Goal: Task Accomplishment & Management: Use online tool/utility

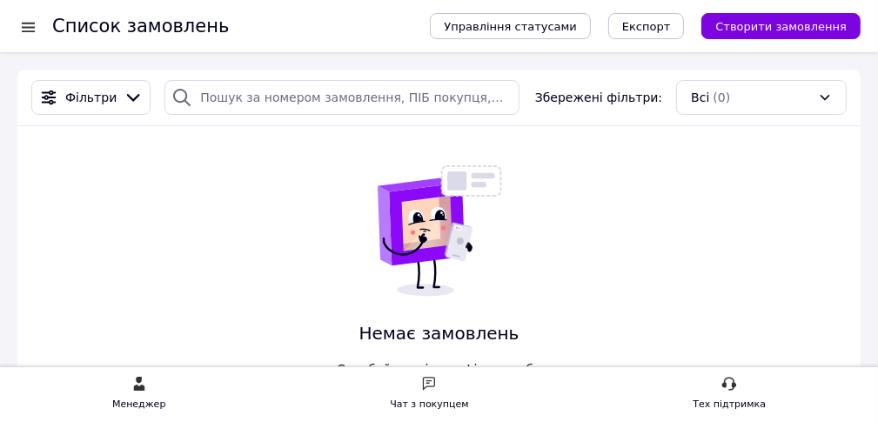
click at [22, 23] on div at bounding box center [28, 26] width 22 height 17
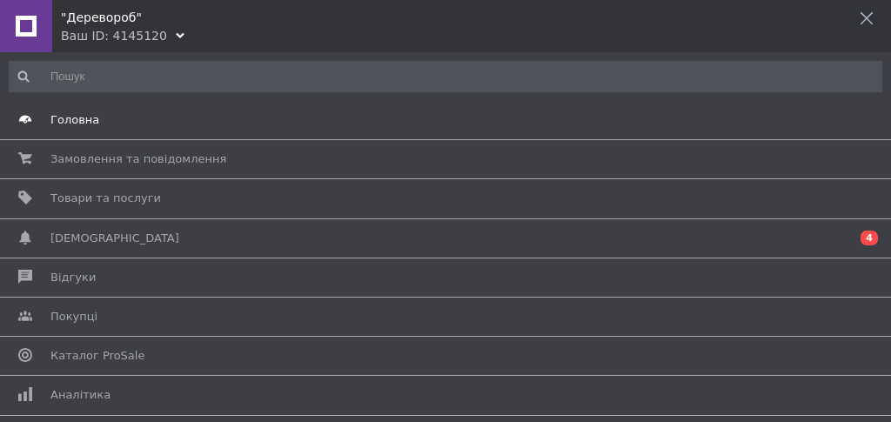
click at [69, 117] on span "Головна" at bounding box center [74, 120] width 49 height 16
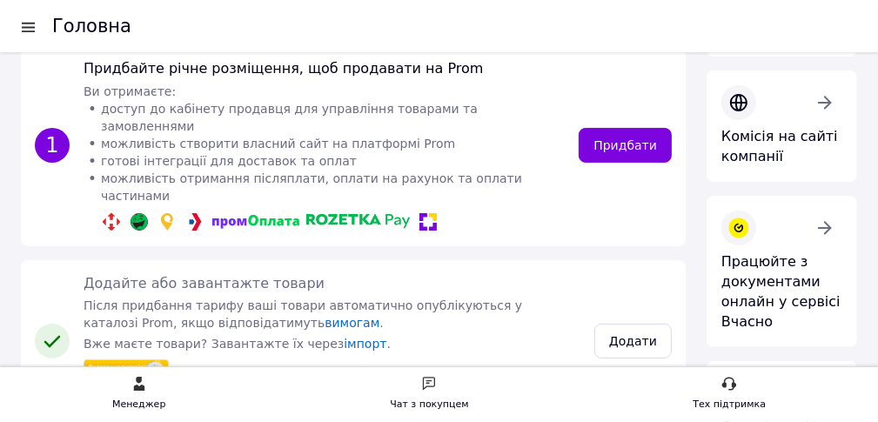
scroll to position [241, 0]
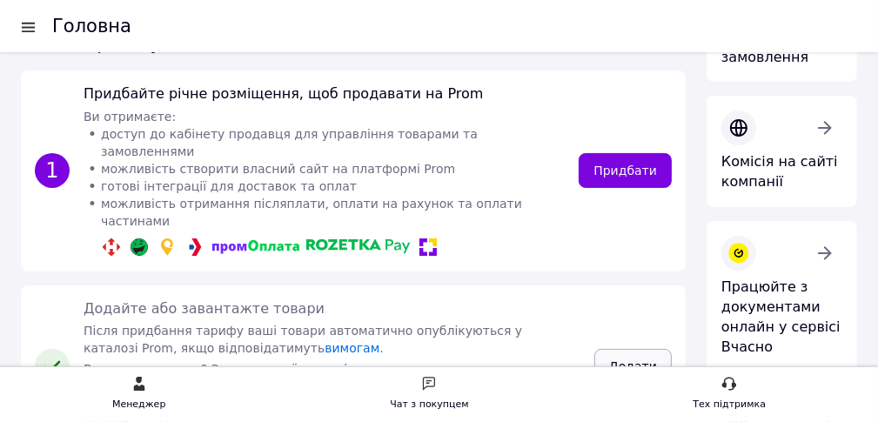
click at [625, 349] on link "Додати" at bounding box center [632, 366] width 77 height 35
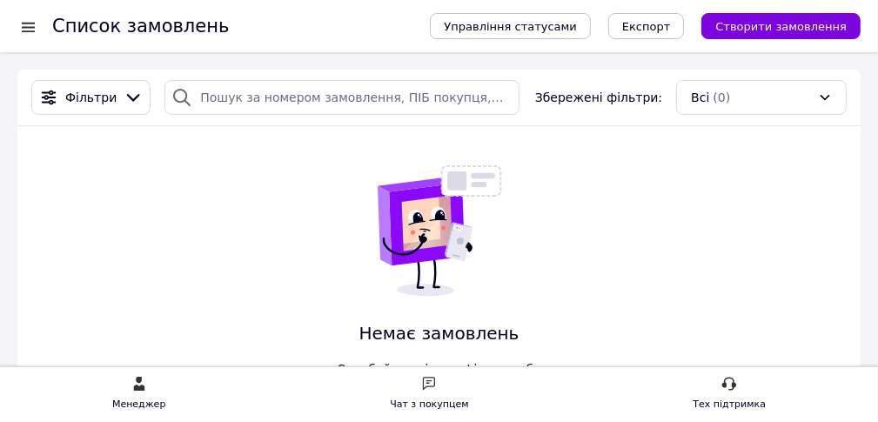
click at [24, 28] on div at bounding box center [28, 26] width 22 height 17
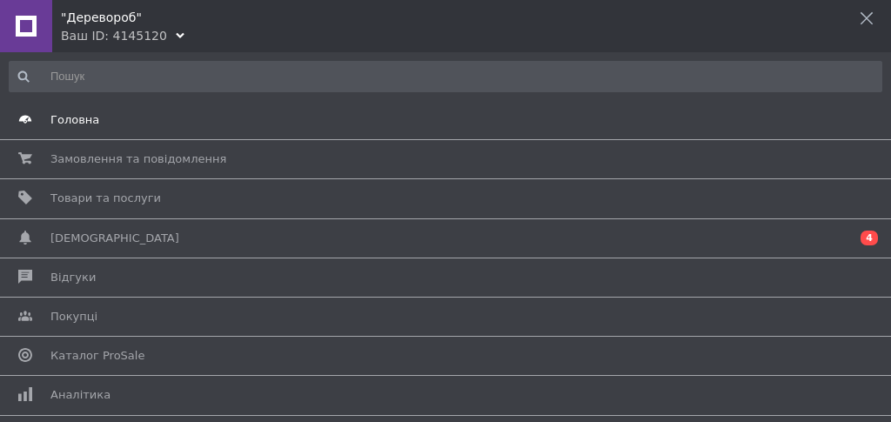
click at [56, 124] on span "Головна" at bounding box center [74, 120] width 49 height 16
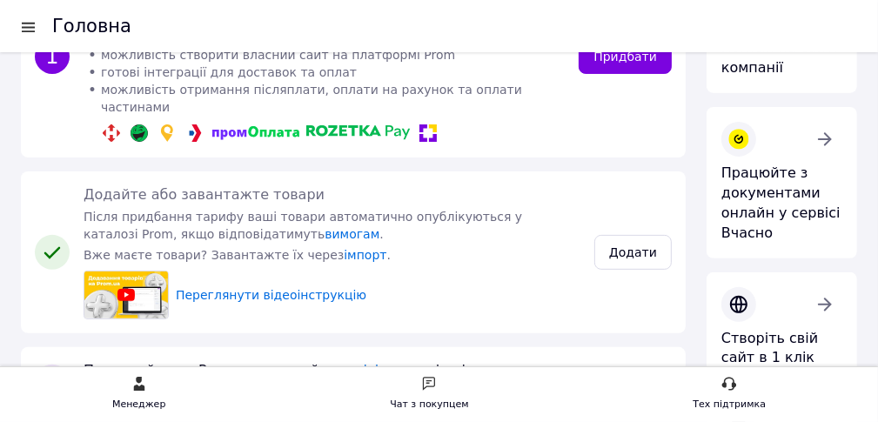
scroll to position [357, 0]
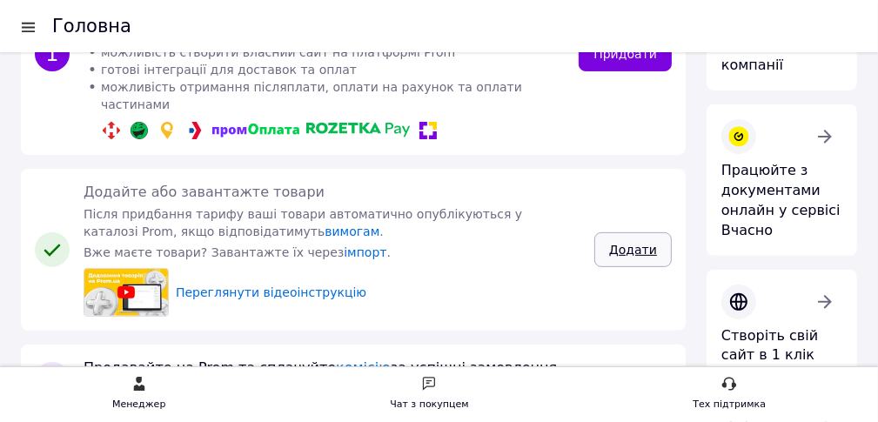
click at [642, 232] on link "Додати" at bounding box center [632, 249] width 77 height 35
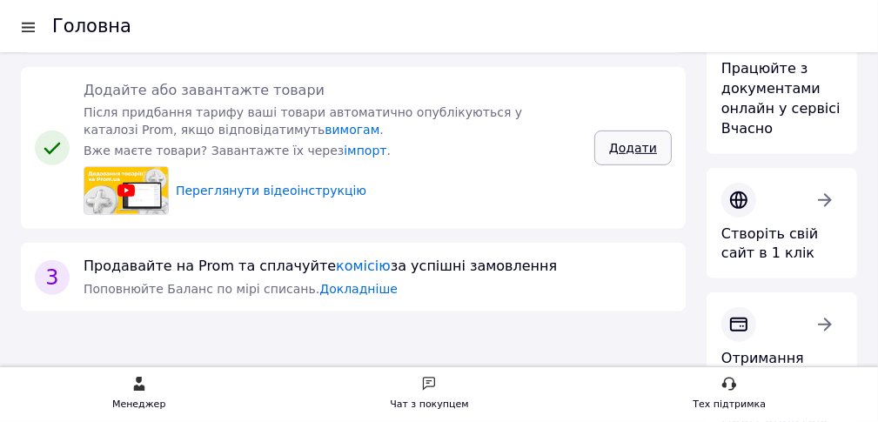
scroll to position [460, 0]
click at [336, 257] on link "комісію" at bounding box center [363, 265] width 55 height 17
